Goal: Navigation & Orientation: Find specific page/section

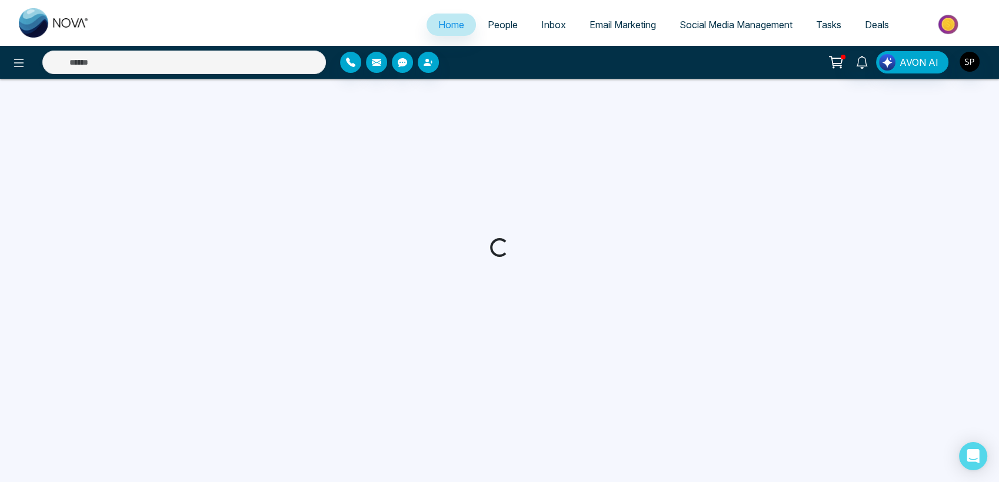
select select "*"
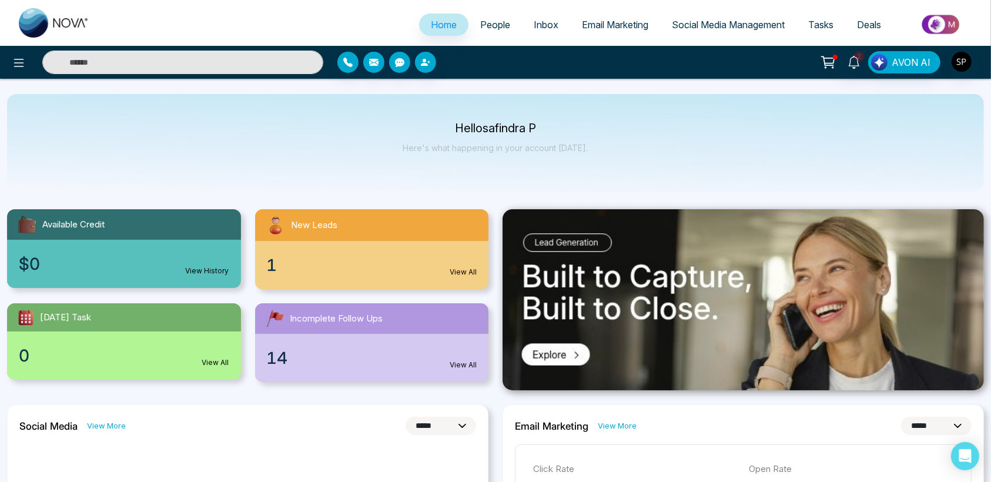
click at [459, 275] on link "View All" at bounding box center [463, 272] width 27 height 11
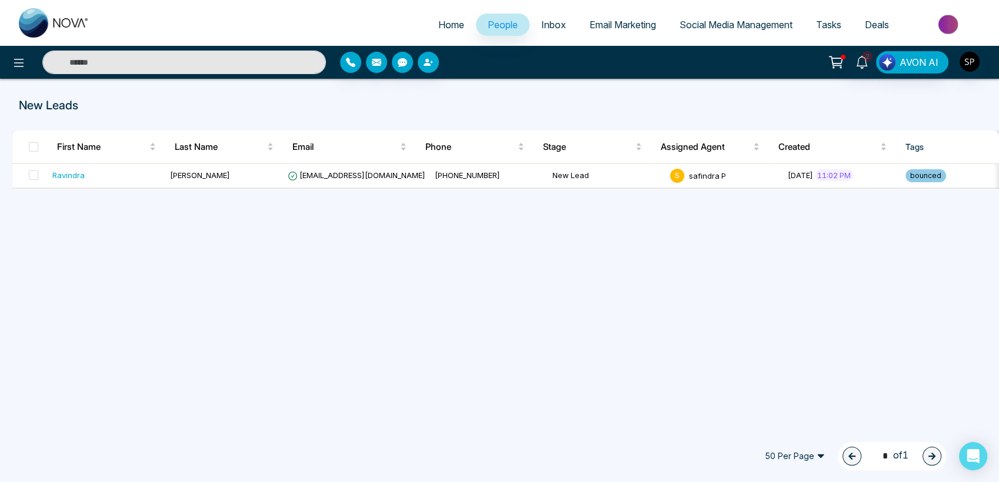
select select "*"
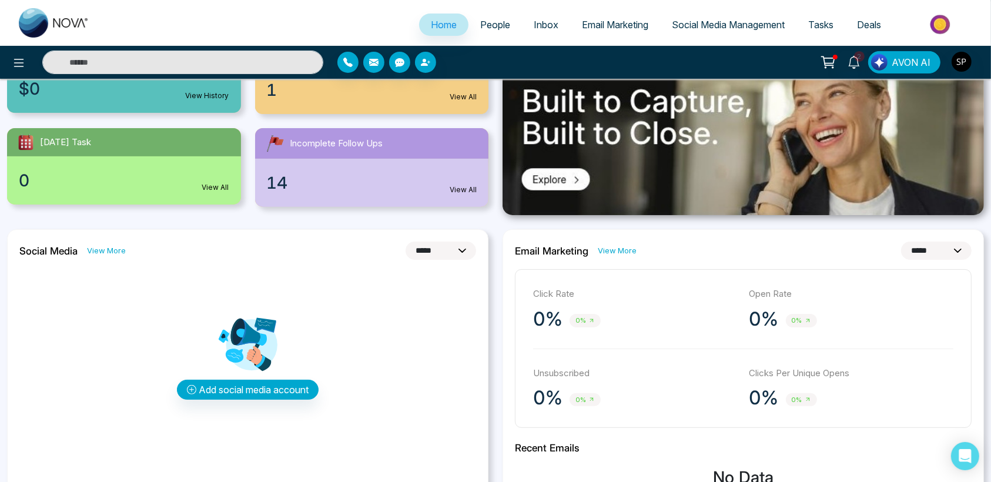
scroll to position [163, 0]
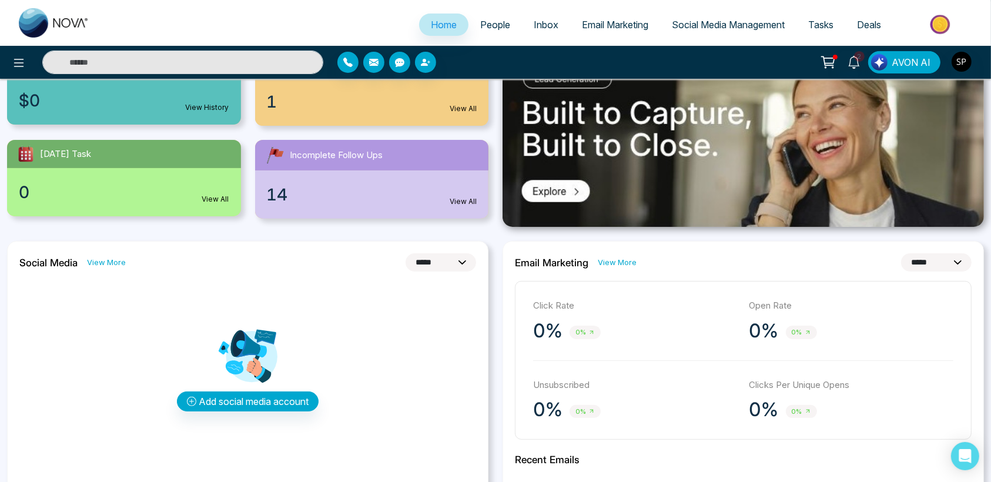
click at [493, 23] on span "People" at bounding box center [495, 25] width 30 height 12
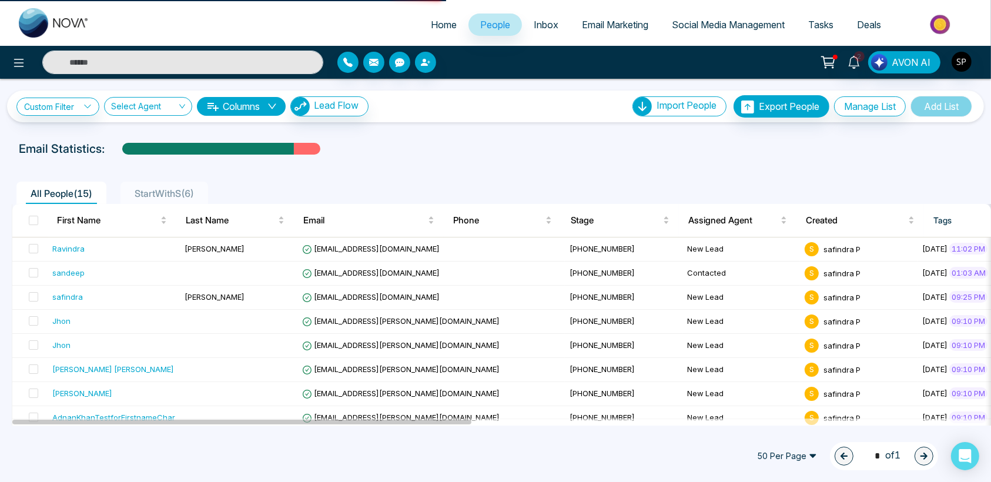
select select "*"
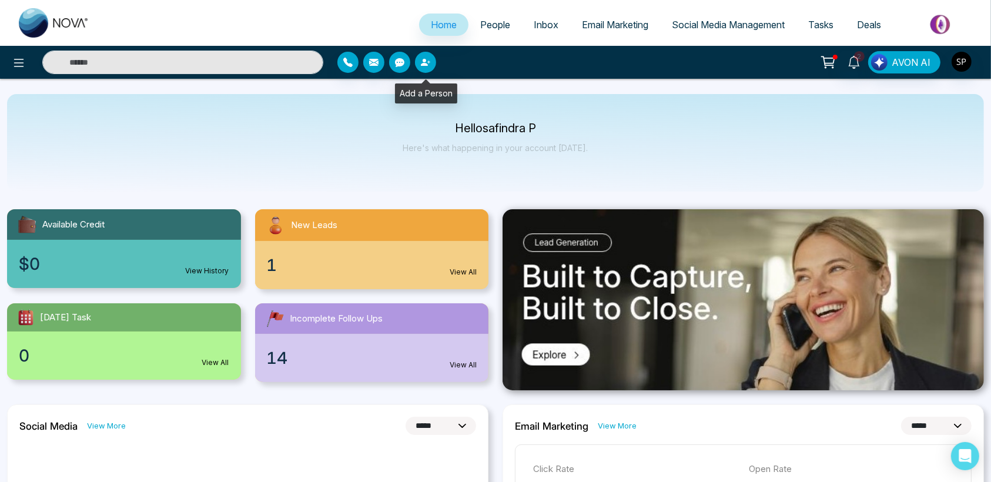
click at [429, 66] on icon "button" at bounding box center [425, 62] width 9 height 9
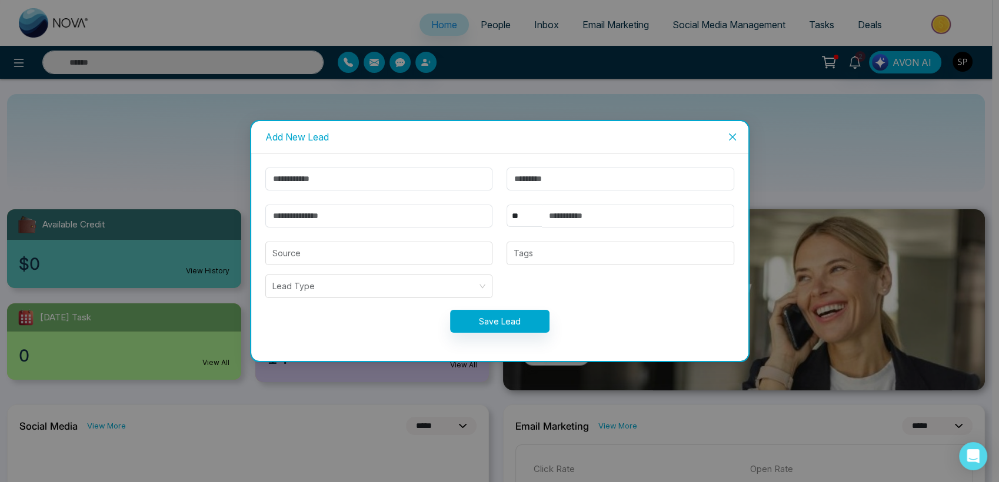
click at [736, 132] on icon "close" at bounding box center [731, 136] width 9 height 9
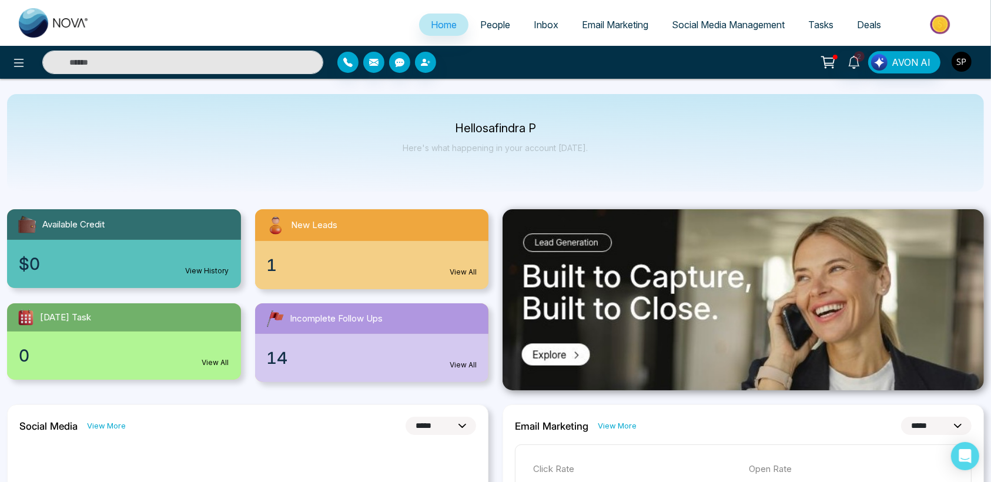
click at [959, 67] on img "button" at bounding box center [962, 62] width 20 height 20
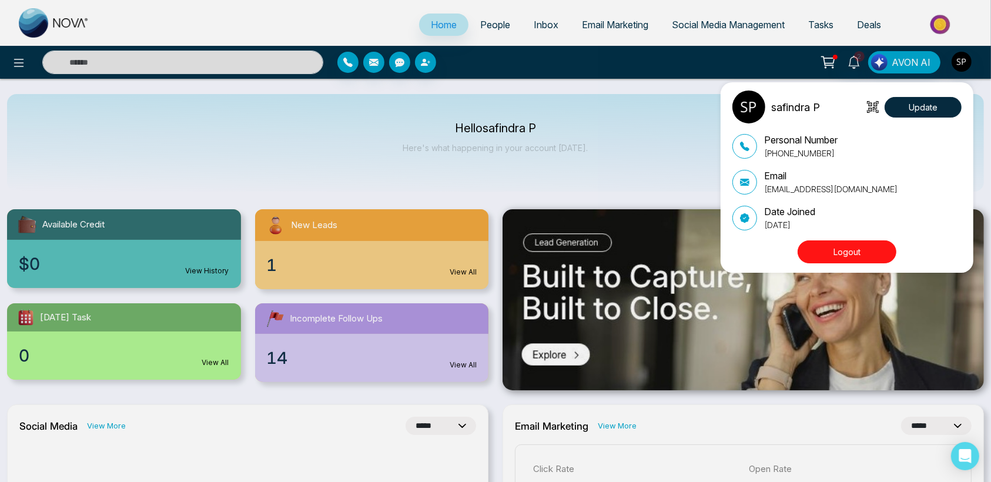
click at [580, 161] on div "safindra P Update Personal Number [PHONE_NUMBER] Email [EMAIL_ADDRESS][DOMAIN_N…" at bounding box center [495, 241] width 991 height 482
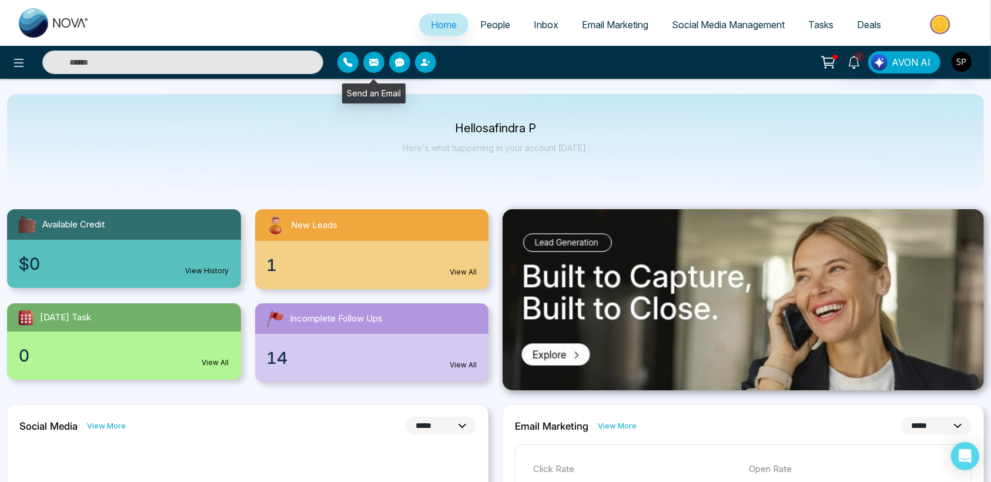
click at [368, 64] on button "button" at bounding box center [373, 62] width 21 height 21
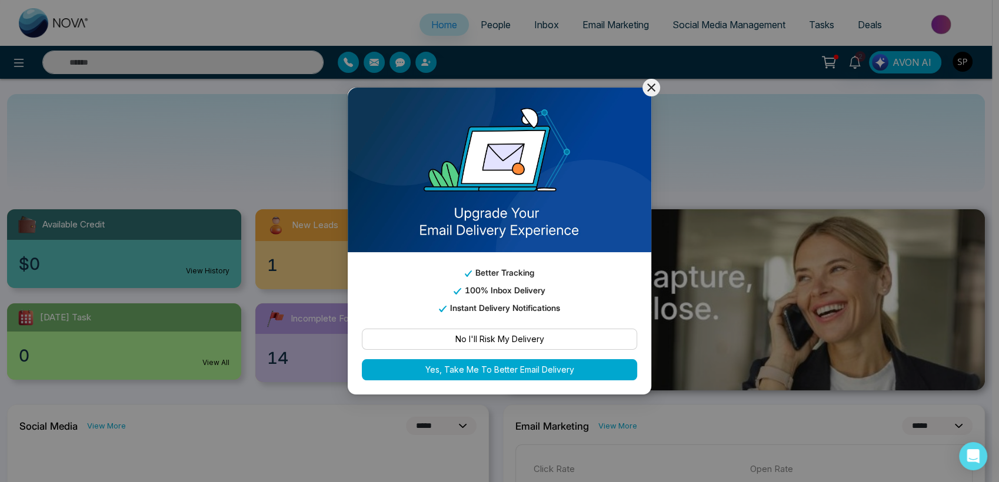
click at [647, 82] on icon at bounding box center [651, 88] width 14 height 14
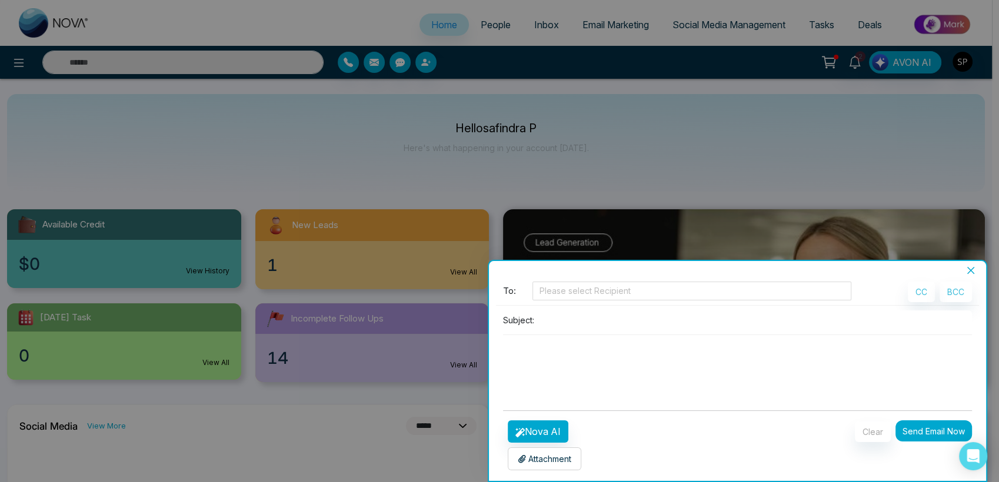
click at [974, 274] on icon "close" at bounding box center [970, 270] width 9 height 9
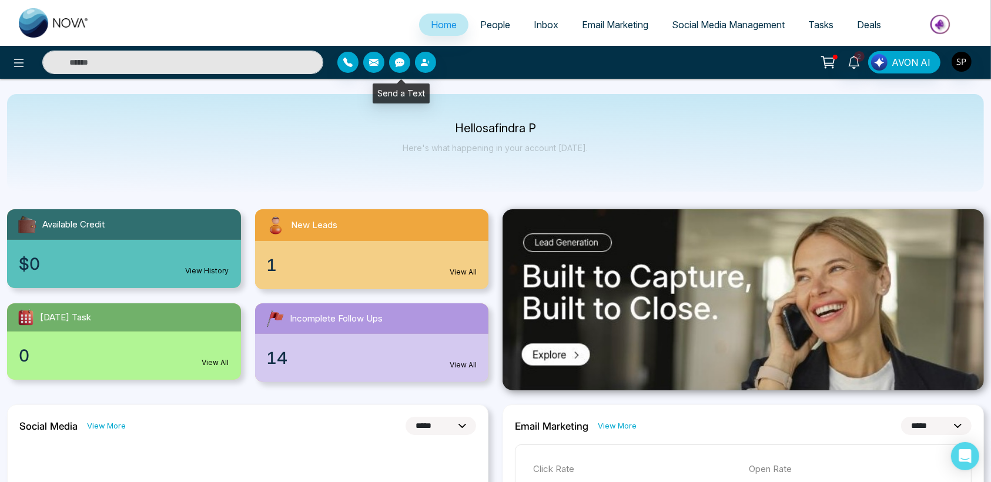
click at [398, 58] on icon "button" at bounding box center [399, 62] width 9 height 9
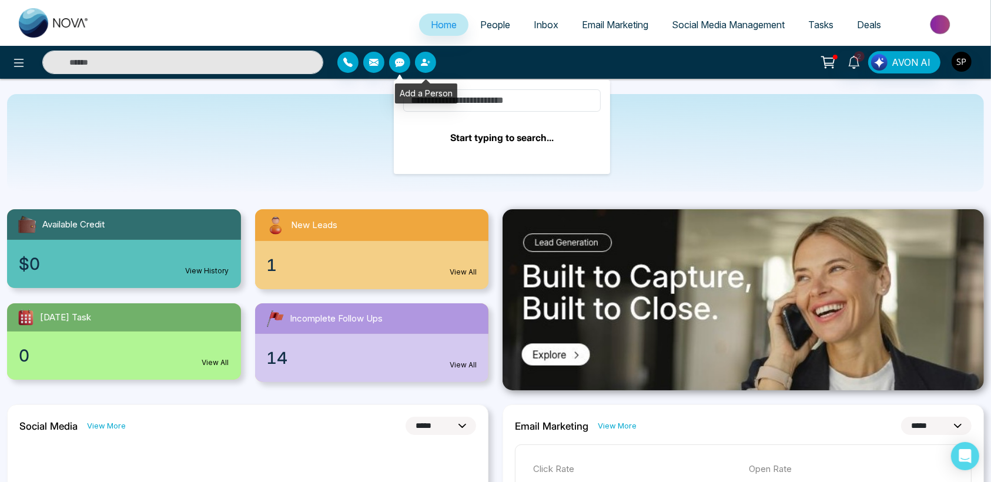
click at [421, 58] on icon "button" at bounding box center [425, 62] width 9 height 9
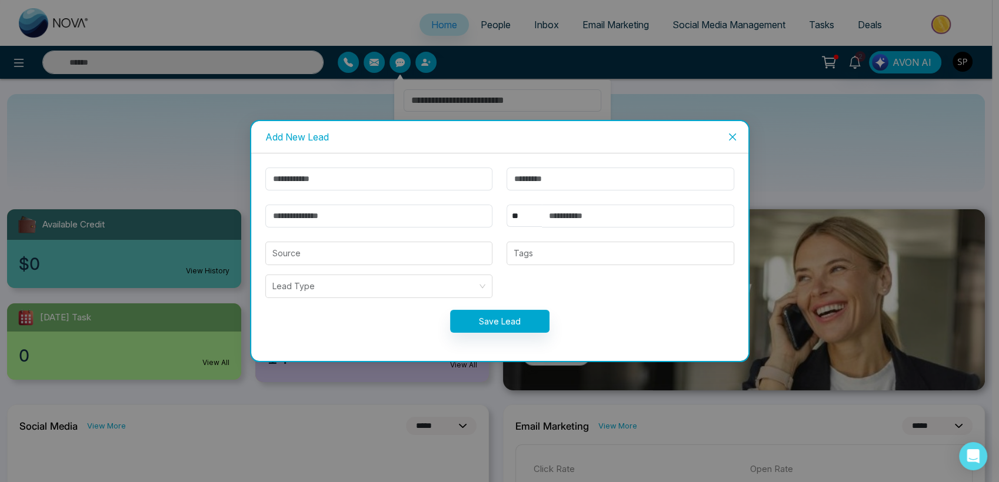
click at [729, 142] on span "Close" at bounding box center [732, 137] width 32 height 32
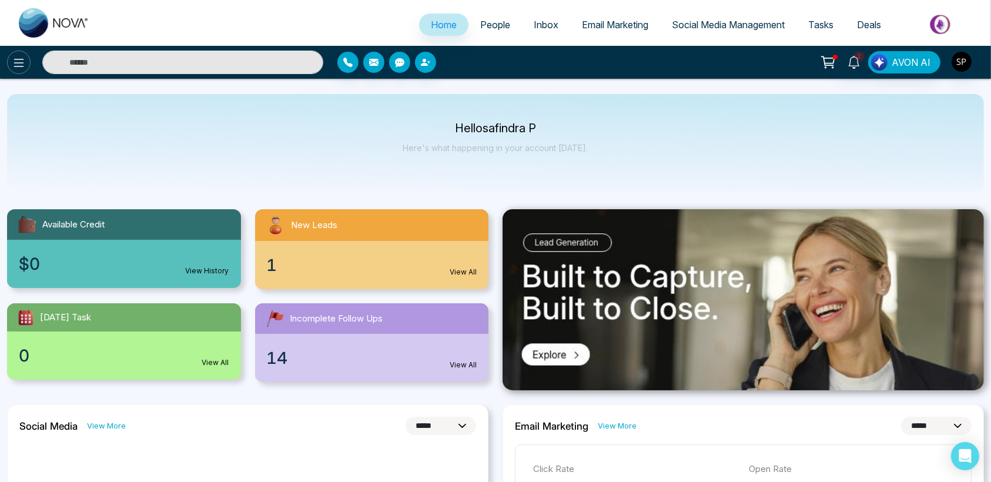
click at [13, 63] on icon at bounding box center [19, 63] width 14 height 14
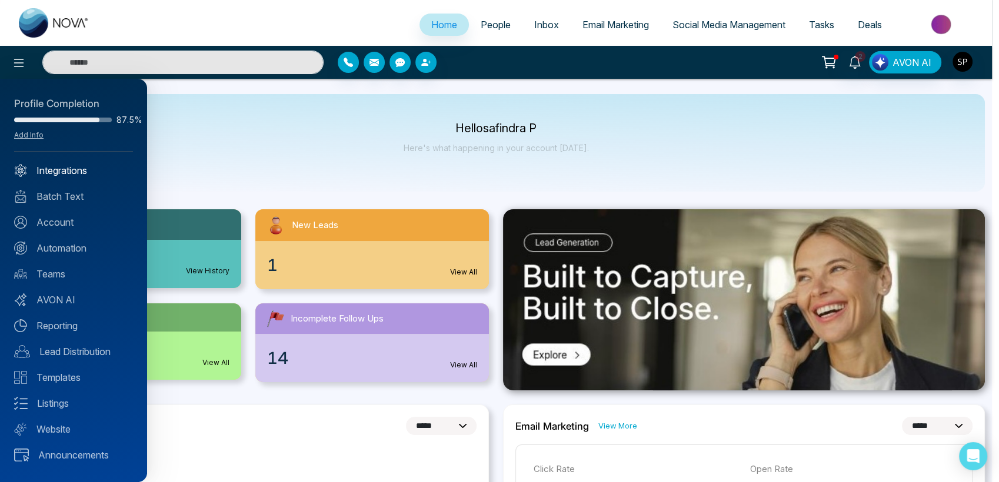
click at [74, 172] on link "Integrations" at bounding box center [73, 170] width 119 height 14
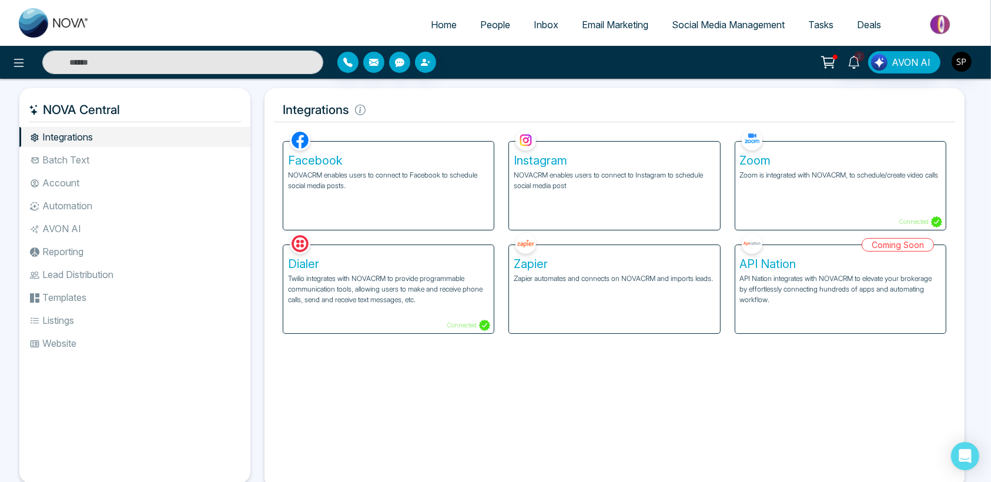
click at [67, 153] on li "Batch Text" at bounding box center [134, 160] width 231 height 20
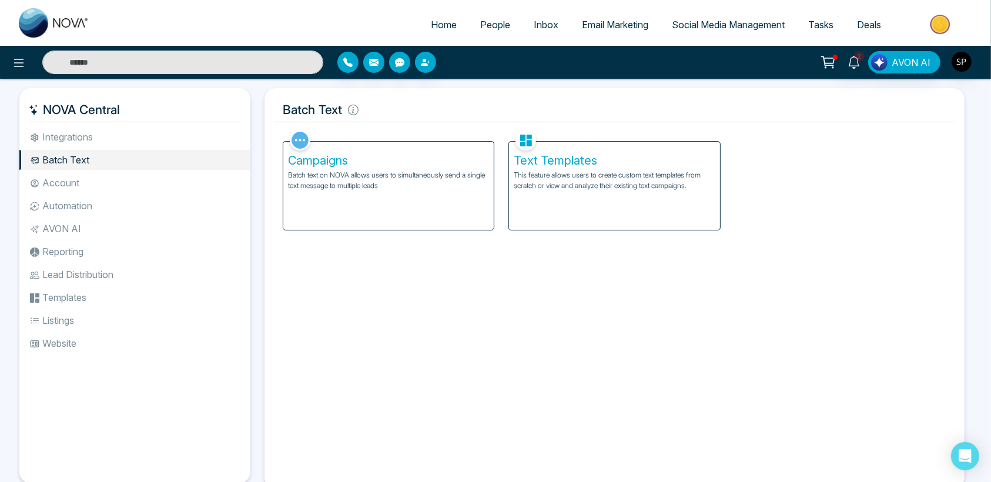
click at [53, 182] on li "Account" at bounding box center [134, 183] width 231 height 20
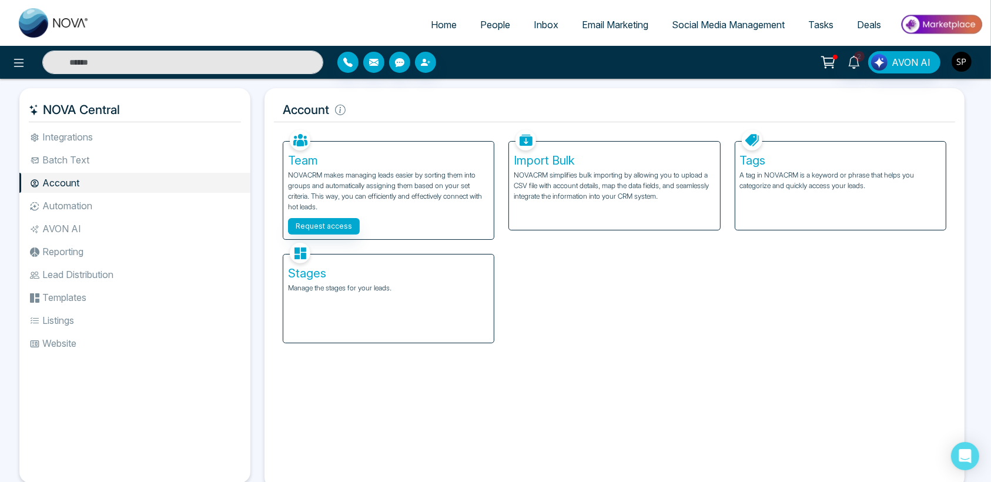
click at [53, 209] on li "Automation" at bounding box center [134, 206] width 231 height 20
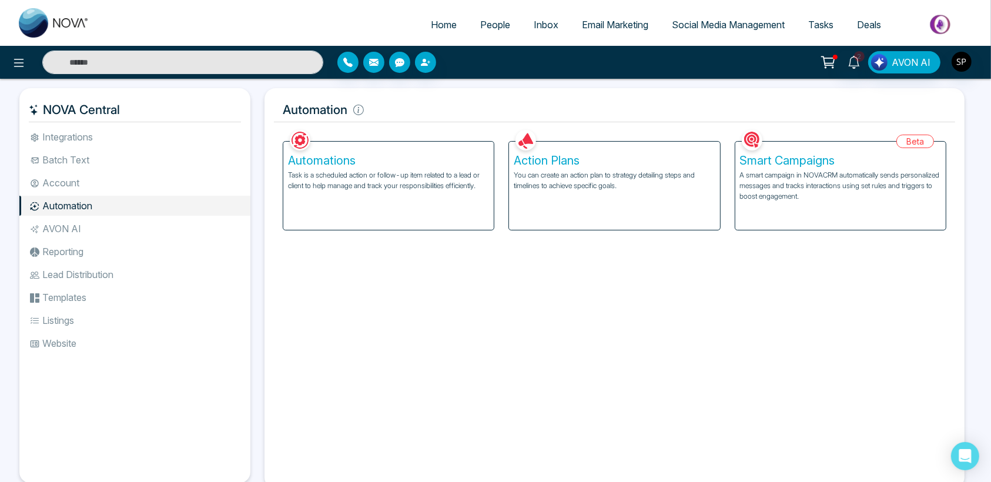
click at [60, 232] on li "AVON AI" at bounding box center [134, 229] width 231 height 20
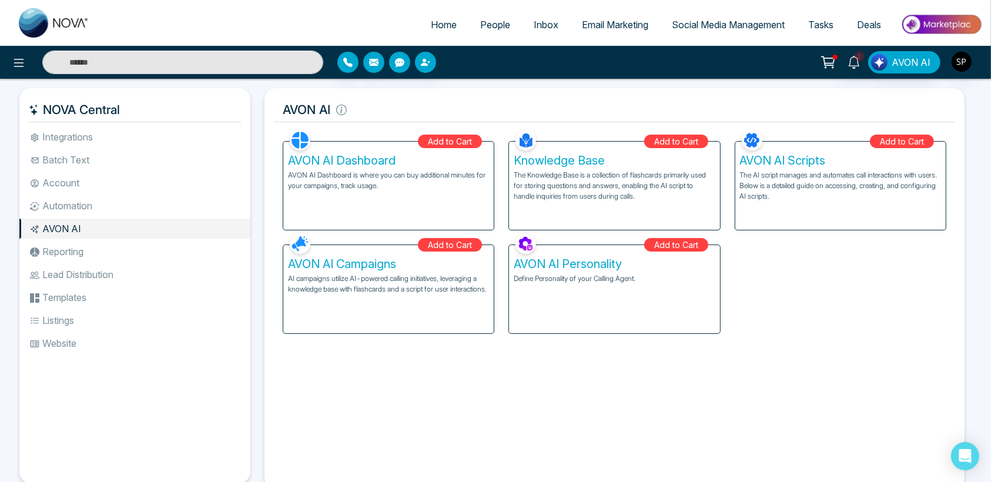
click at [64, 251] on li "Reporting" at bounding box center [134, 252] width 231 height 20
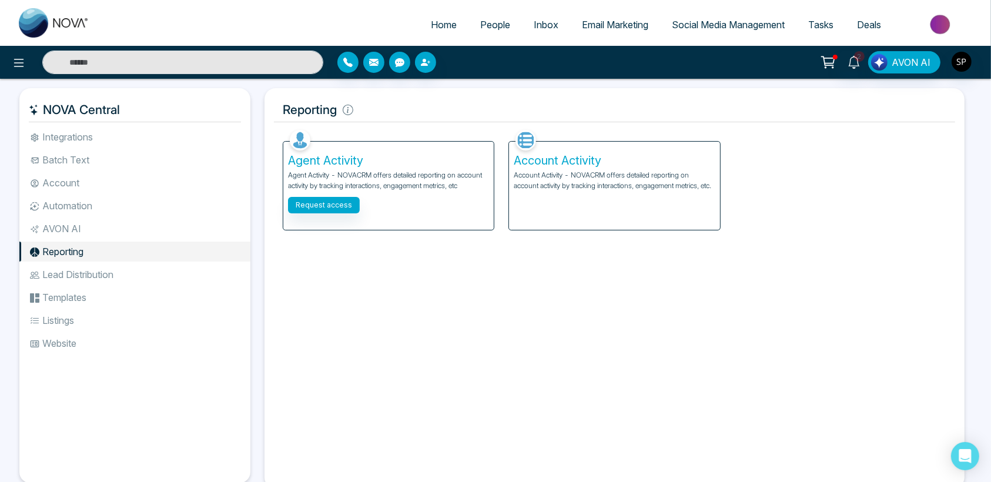
click at [65, 276] on li "Lead Distribution" at bounding box center [134, 275] width 231 height 20
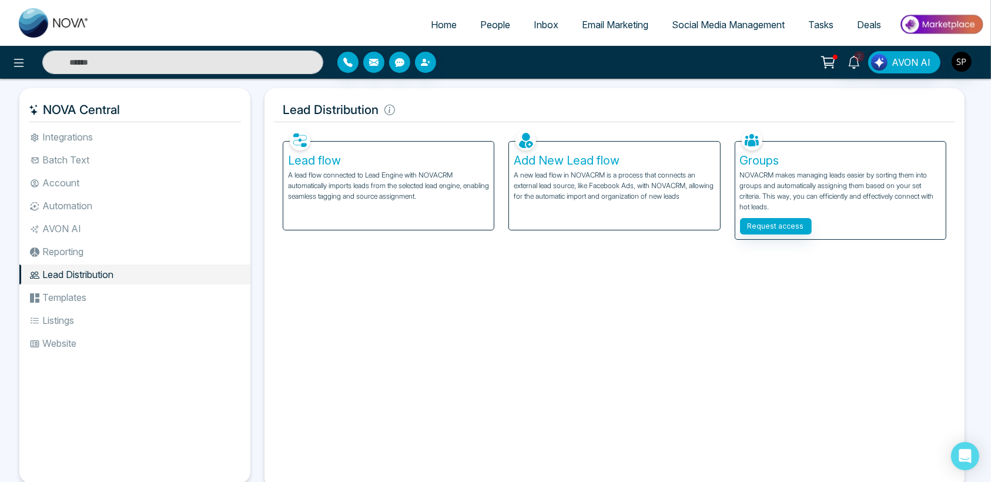
click at [56, 289] on li "Templates" at bounding box center [134, 298] width 231 height 20
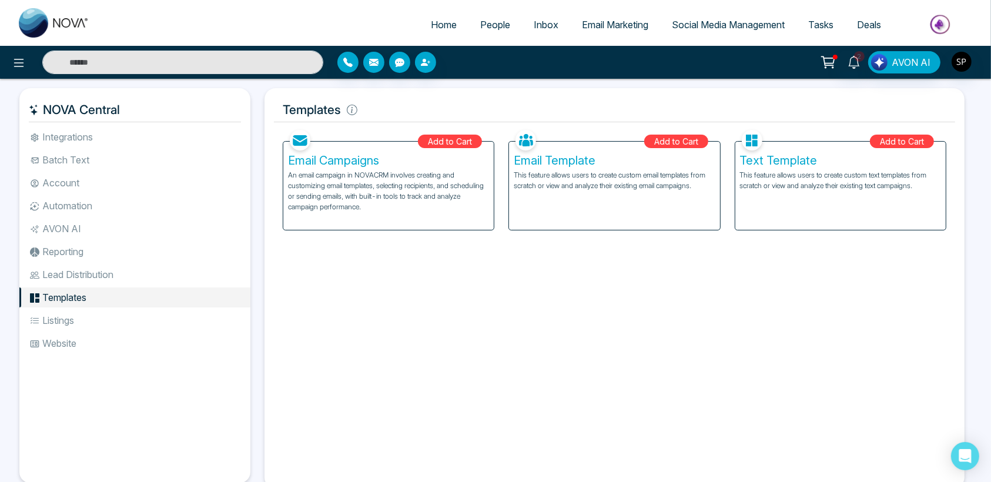
click at [61, 318] on li "Listings" at bounding box center [134, 321] width 231 height 20
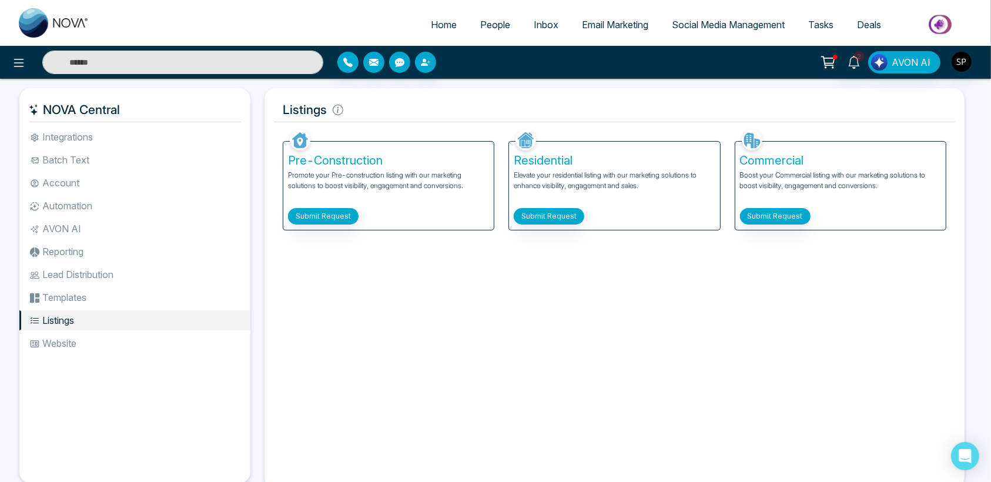
click at [56, 341] on li "Website" at bounding box center [134, 343] width 231 height 20
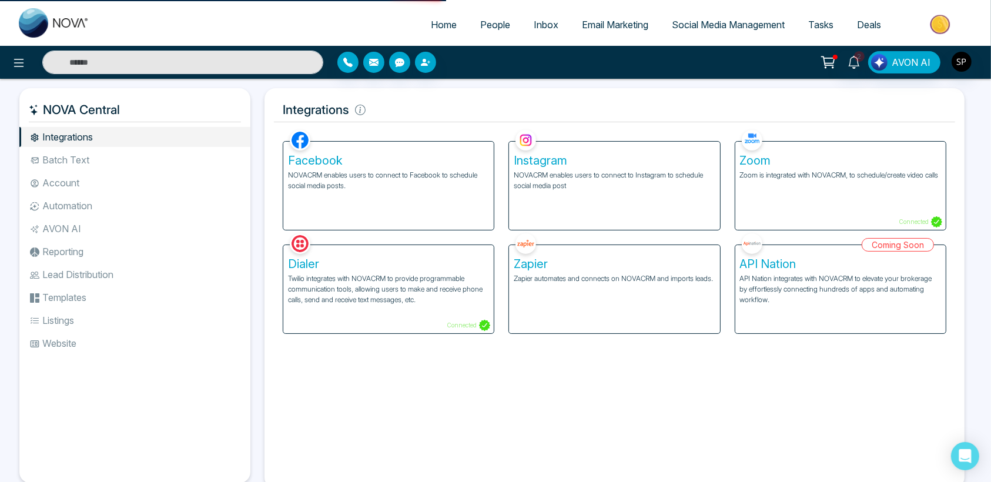
select select "*"
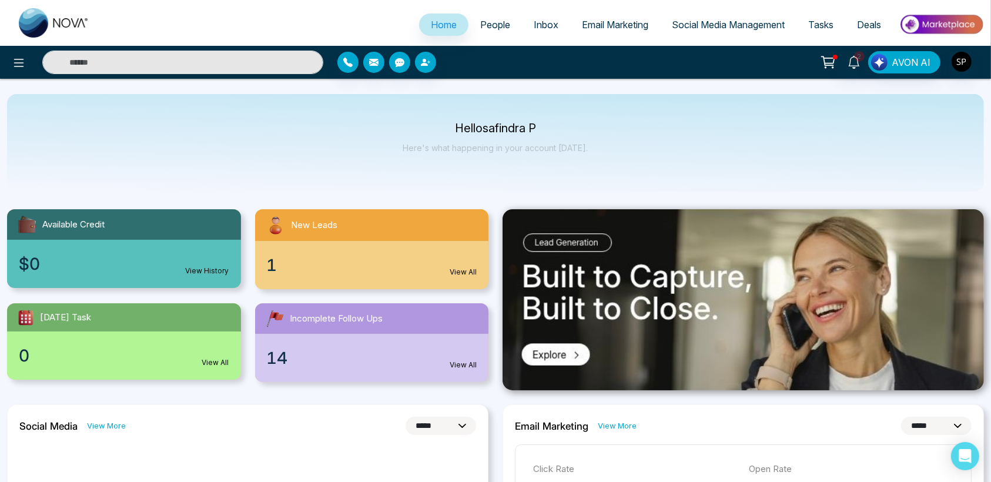
click at [483, 28] on span "People" at bounding box center [495, 25] width 30 height 12
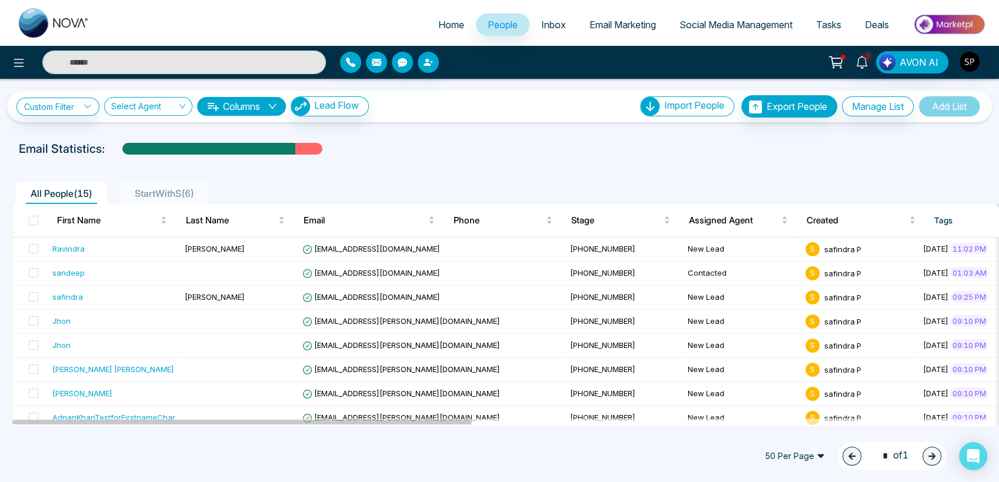
click at [445, 22] on span "Home" at bounding box center [451, 25] width 26 height 12
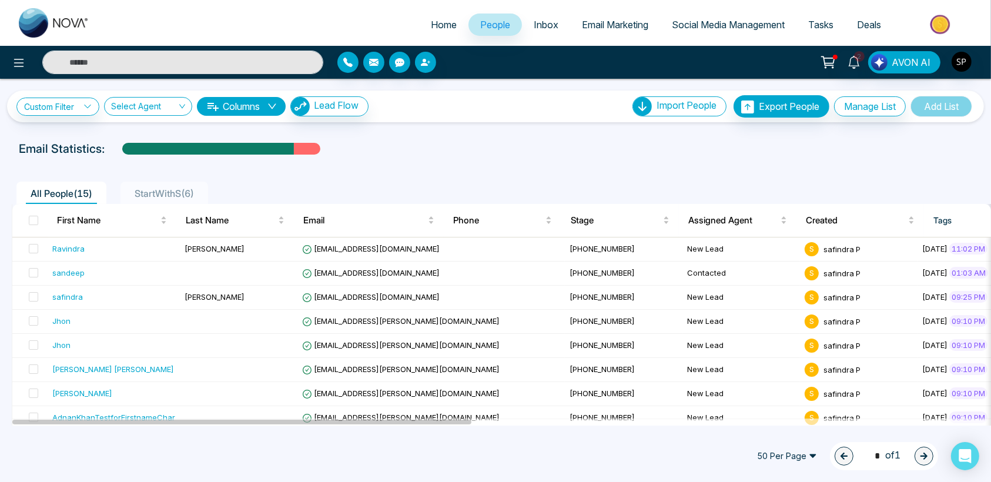
select select "*"
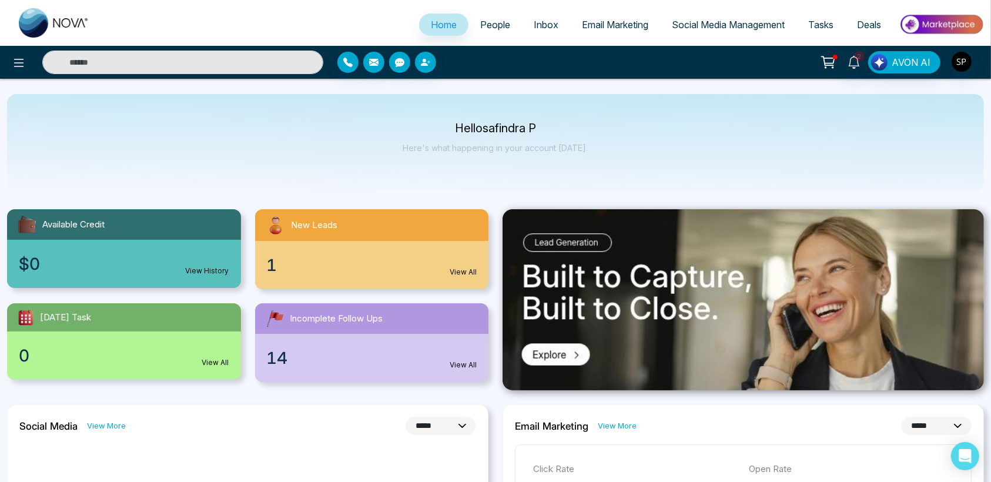
click at [462, 360] on link "View All" at bounding box center [463, 365] width 27 height 11
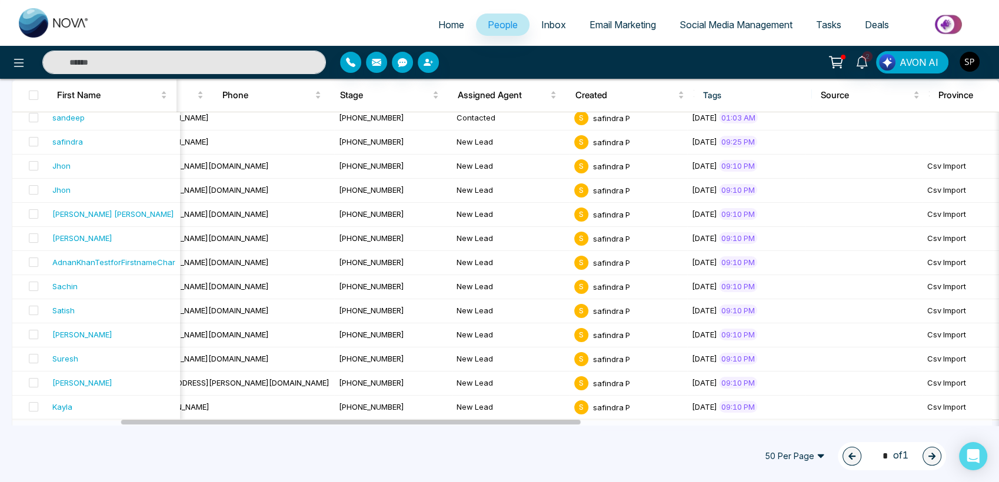
select select "*"
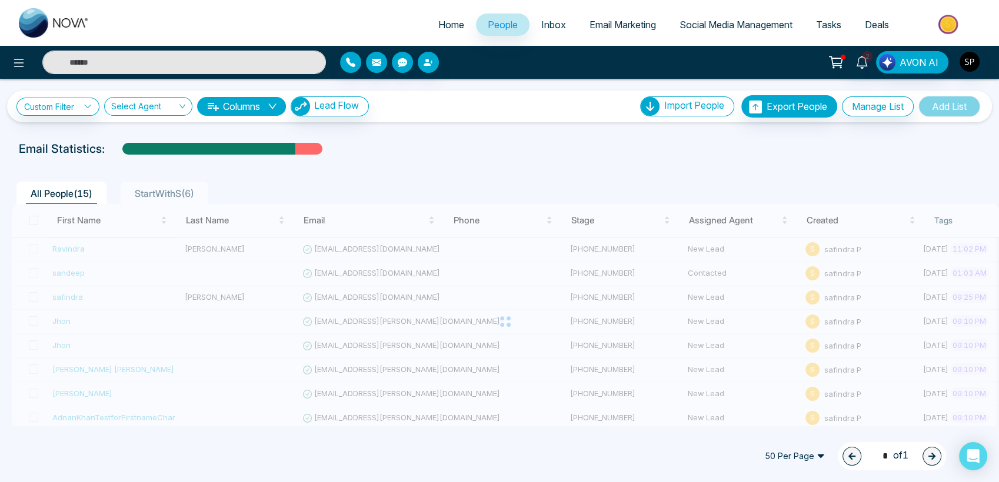
select select "*"
